Goal: Connect with others: Connect with others

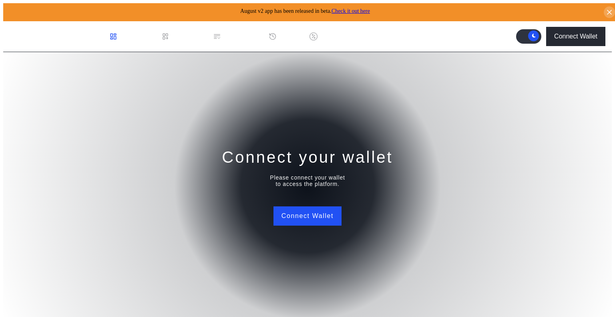
drag, startPoint x: 534, startPoint y: 60, endPoint x: 540, endPoint y: 22, distance: 37.9
click at [534, 60] on div "Connect your wallet Please connect your wallet to access the platform. Connect …" at bounding box center [307, 186] width 609 height 268
click at [584, 35] on div "Connect Wallet" at bounding box center [575, 36] width 43 height 7
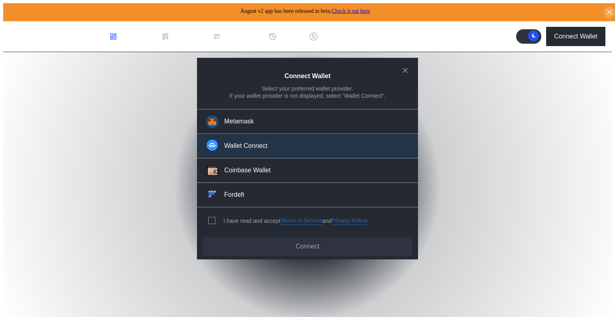
click at [245, 150] on div "Wallet Connect" at bounding box center [245, 146] width 43 height 8
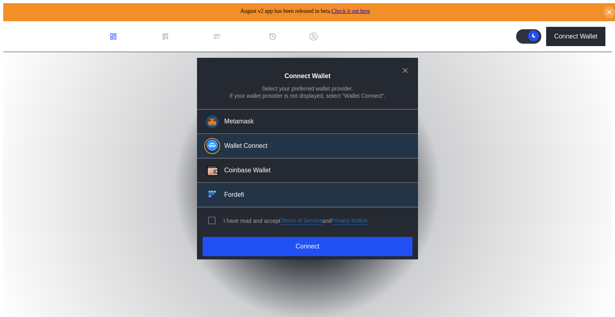
click at [242, 192] on div "Fordefi" at bounding box center [234, 195] width 20 height 8
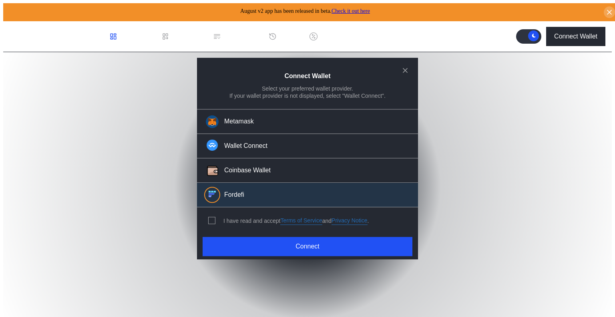
click at [229, 223] on div "I have read and accept Terms of Service and Privacy Notice ." at bounding box center [287, 221] width 180 height 26
click at [214, 218] on span "modal" at bounding box center [212, 221] width 6 height 6
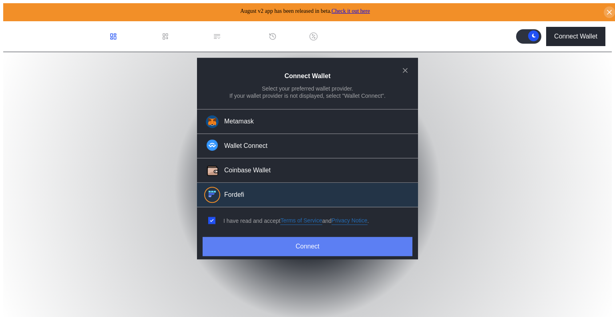
click at [292, 245] on button "Connect" at bounding box center [308, 246] width 210 height 19
